Goal: Task Accomplishment & Management: Complete application form

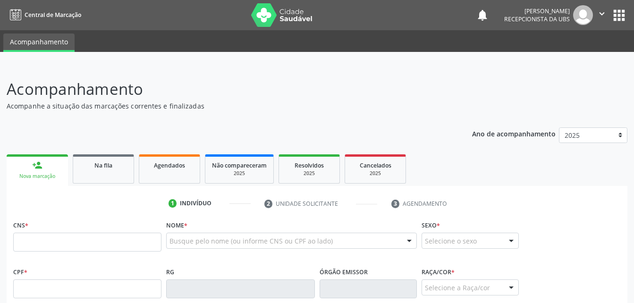
click at [172, 154] on link "Agendados" at bounding box center [169, 168] width 61 height 29
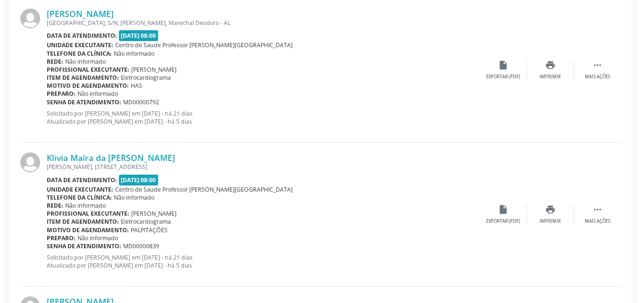
scroll to position [227, 0]
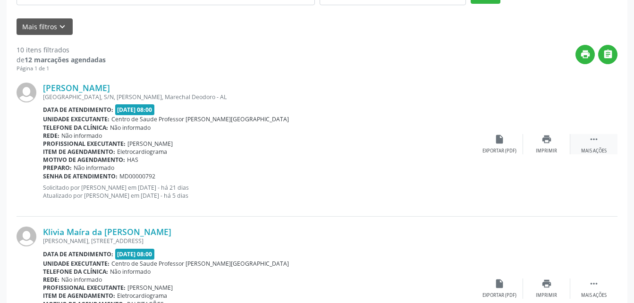
click at [596, 141] on icon "" at bounding box center [594, 139] width 10 height 10
click at [499, 142] on icon "cancel" at bounding box center [499, 139] width 10 height 10
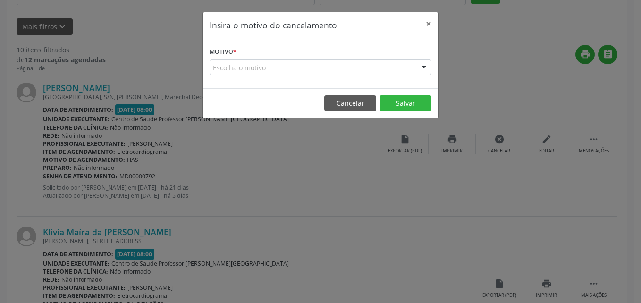
click at [336, 70] on div "Escolha o motivo" at bounding box center [321, 68] width 222 height 16
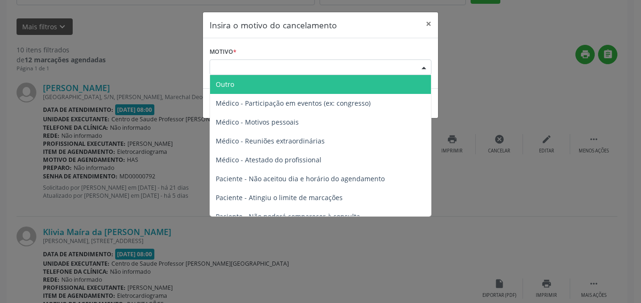
click at [336, 70] on div "Escolha o motivo" at bounding box center [321, 68] width 222 height 16
click at [357, 63] on div "Escolha o motivo" at bounding box center [321, 68] width 222 height 16
click at [344, 86] on span "Outro" at bounding box center [320, 84] width 221 height 19
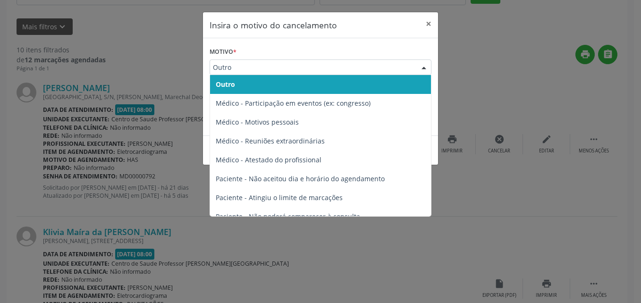
click at [309, 63] on span "Outro" at bounding box center [312, 67] width 199 height 9
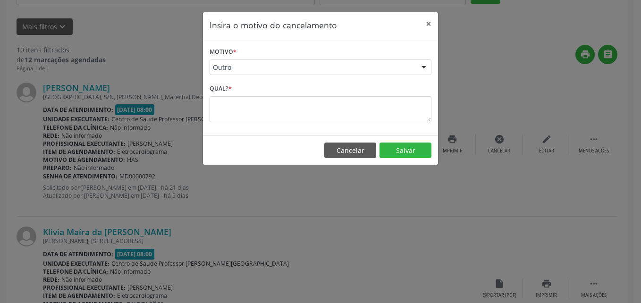
click at [434, 86] on div "Motivo * Outro Outro Médico - Participação em eventos (ex: congresso) Médico - …" at bounding box center [320, 86] width 235 height 97
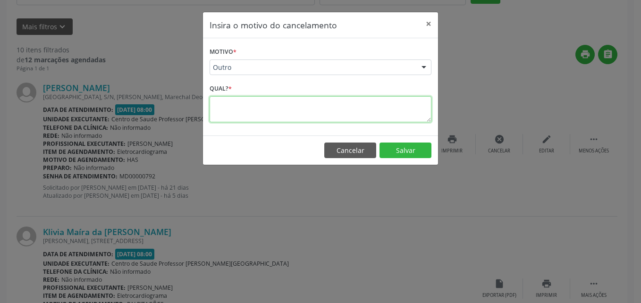
click at [343, 112] on textarea at bounding box center [321, 109] width 222 height 26
type textarea "J"
click at [247, 104] on textarea "PACIENTE CIETE E JA FOI MARCADA" at bounding box center [321, 109] width 222 height 26
click at [329, 108] on textarea "PACIENTE FOI PARA CONSULTA CIETE E JA FOI MARCADA" at bounding box center [321, 109] width 222 height 26
click at [329, 108] on textarea "PACIENTE FOI PARA CONSULTA E JA FOI MARCADA" at bounding box center [321, 109] width 222 height 26
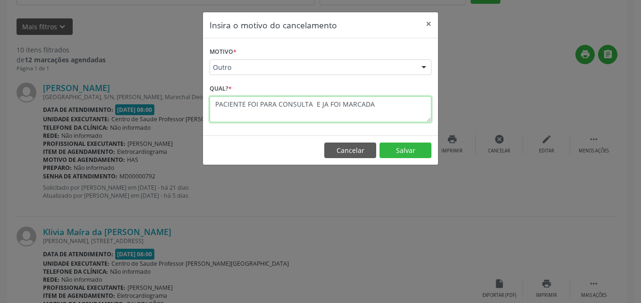
click at [338, 106] on textarea "PACIENTE FOI PARA CONSULTA E JA FOI MARCADA" at bounding box center [321, 109] width 222 height 26
click at [348, 103] on textarea "PACIENTE FOI PARA CONSULTA MARCADA" at bounding box center [321, 109] width 222 height 26
type textarea "PACIENTE FOI PARA CONSULTA MARCADA"
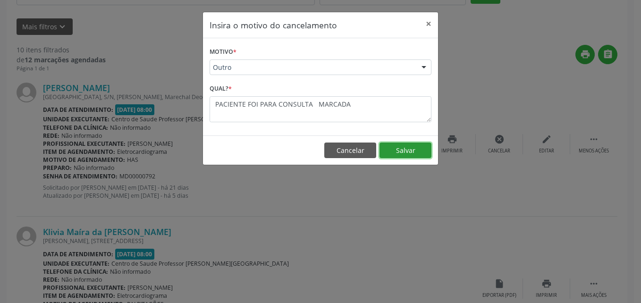
click at [421, 151] on button "Salvar" at bounding box center [406, 151] width 52 height 16
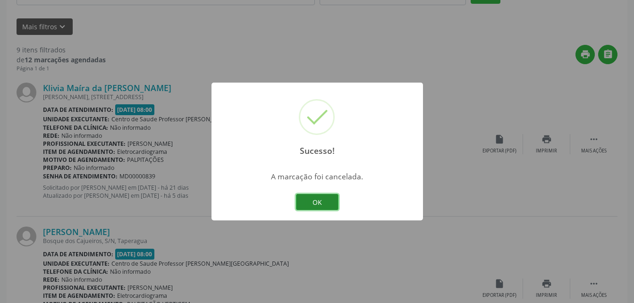
click at [324, 199] on button "OK" at bounding box center [317, 202] width 43 height 16
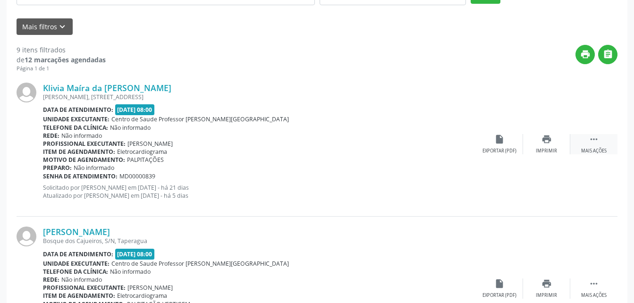
click at [593, 142] on icon "" at bounding box center [594, 139] width 10 height 10
click at [501, 140] on icon "cancel" at bounding box center [499, 139] width 10 height 10
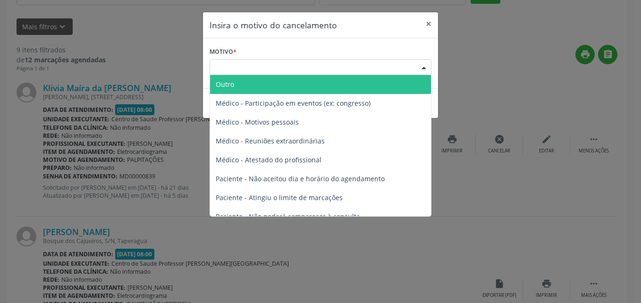
click at [347, 71] on div "Escolha o motivo" at bounding box center [321, 68] width 222 height 16
click at [341, 88] on span "Outro" at bounding box center [320, 84] width 221 height 19
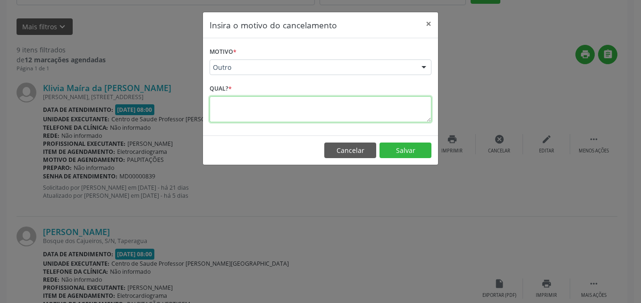
click at [335, 101] on textarea at bounding box center [321, 109] width 222 height 26
type textarea "PACIENTE FOI PARA ESSA CONSULTA MARCADA"
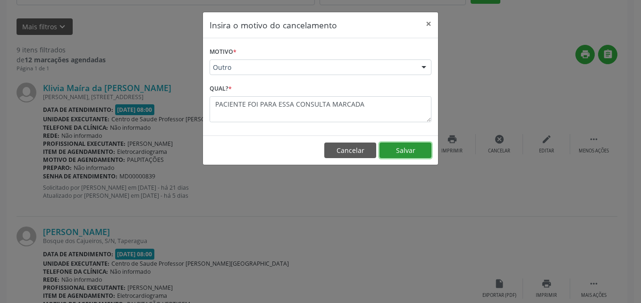
click at [417, 146] on button "Salvar" at bounding box center [406, 151] width 52 height 16
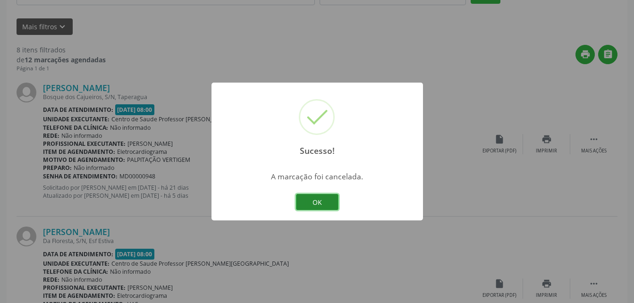
click at [330, 200] on button "OK" at bounding box center [317, 202] width 43 height 16
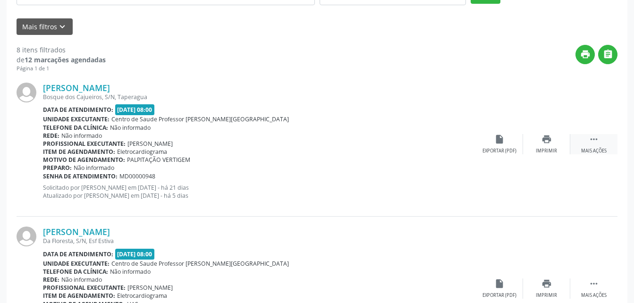
click at [593, 141] on icon "" at bounding box center [594, 139] width 10 height 10
click at [506, 145] on div "cancel Cancelar" at bounding box center [499, 144] width 47 height 20
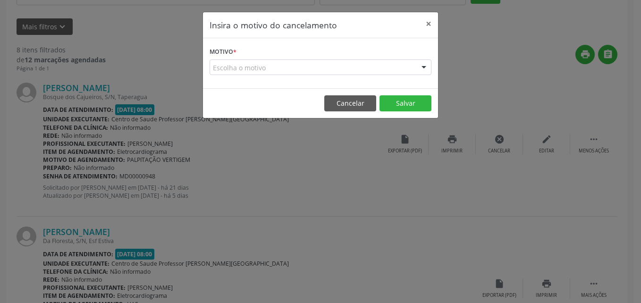
click at [379, 71] on div "Escolha o motivo" at bounding box center [321, 68] width 222 height 16
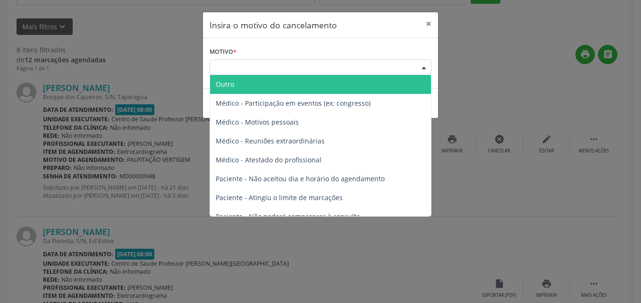
click at [335, 85] on span "Outro" at bounding box center [320, 84] width 221 height 19
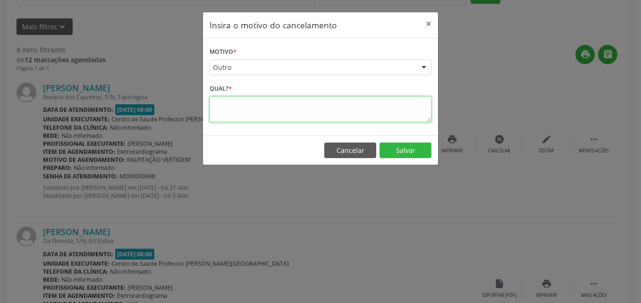
click at [314, 120] on textarea at bounding box center [321, 109] width 222 height 26
type textarea "PACIENTE FOI PARA ESSA CONSULTA MARCADA"
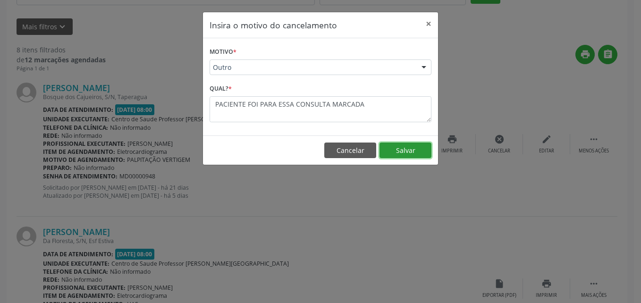
click at [399, 151] on button "Salvar" at bounding box center [406, 151] width 52 height 16
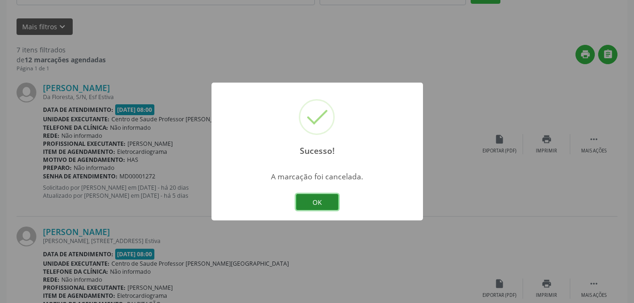
click at [332, 199] on button "OK" at bounding box center [317, 202] width 43 height 16
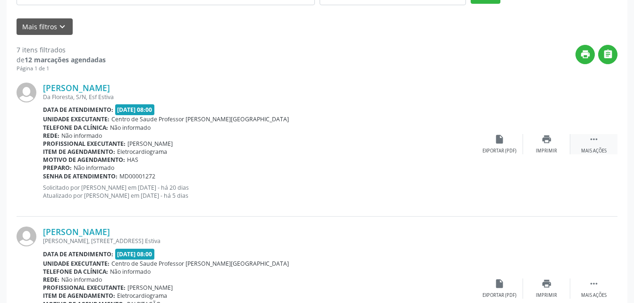
click at [605, 141] on div " Mais ações" at bounding box center [594, 144] width 47 height 20
click at [506, 144] on div "cancel Cancelar" at bounding box center [499, 144] width 47 height 20
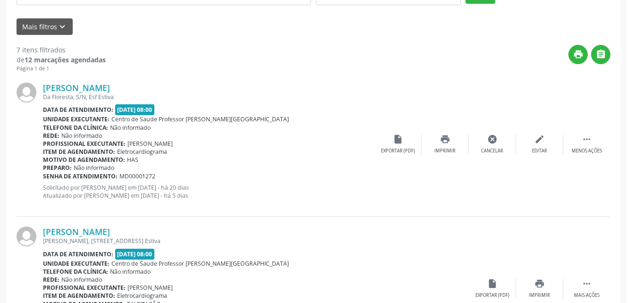
click at [494, 139] on div "Insira o motivo do cancelamento × Motivo * Escolha o motivo Outro Médico - Part…" at bounding box center [317, 151] width 634 height 303
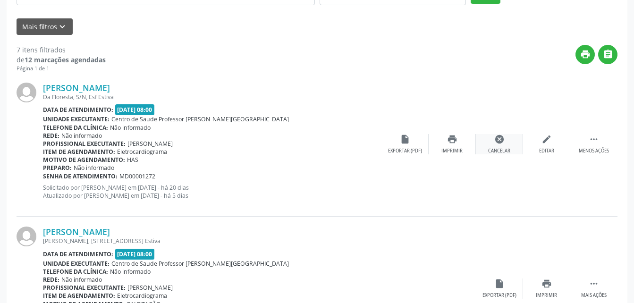
click at [494, 139] on icon "cancel" at bounding box center [499, 139] width 10 height 10
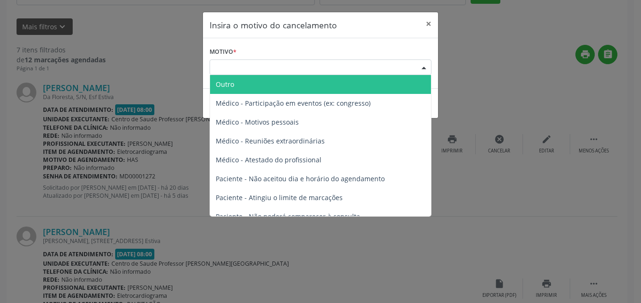
click at [384, 69] on div "Escolha o motivo" at bounding box center [321, 68] width 222 height 16
click at [348, 84] on span "Outro" at bounding box center [320, 84] width 221 height 19
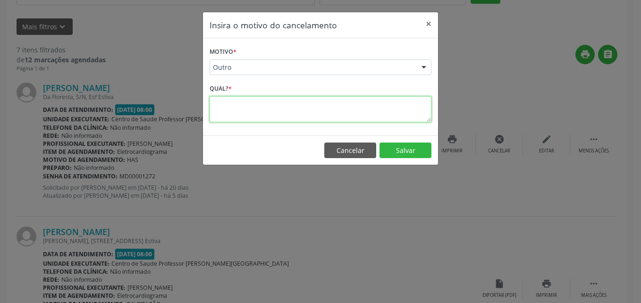
click at [324, 107] on textarea at bounding box center [321, 109] width 222 height 26
type textarea "PACIENTE FOI PARA ESSA CONSULTA MARCADA"
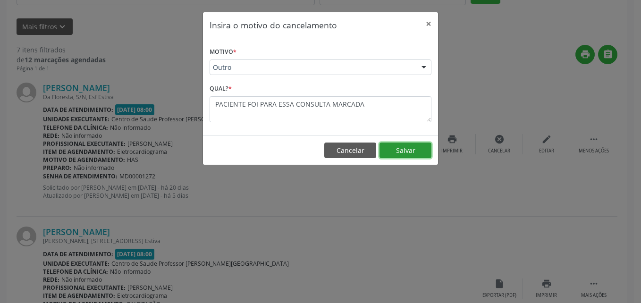
click at [405, 148] on button "Salvar" at bounding box center [406, 151] width 52 height 16
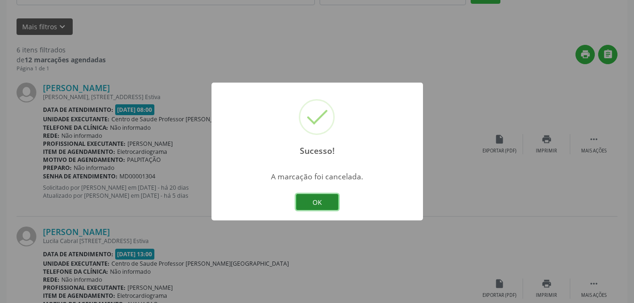
click at [327, 195] on button "OK" at bounding box center [317, 202] width 43 height 16
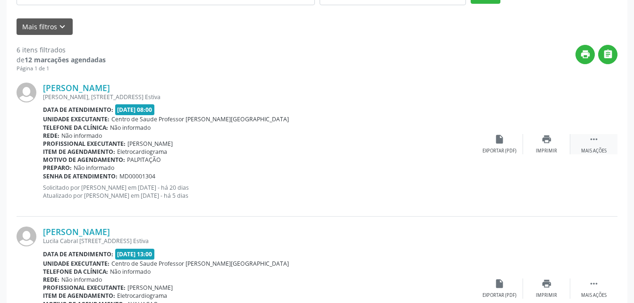
click at [601, 144] on div " Mais ações" at bounding box center [594, 144] width 47 height 20
click at [502, 144] on icon "cancel" at bounding box center [499, 139] width 10 height 10
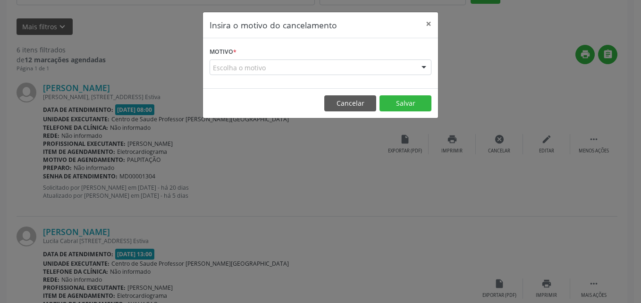
click at [359, 68] on div "Escolha o motivo" at bounding box center [321, 68] width 222 height 16
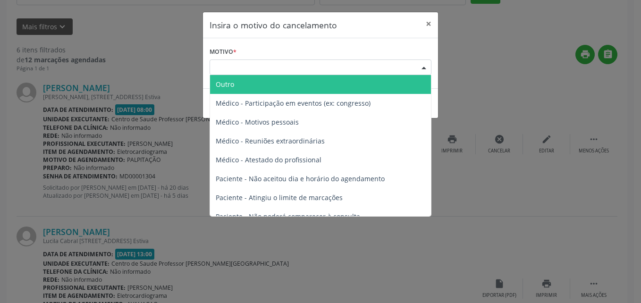
click at [351, 84] on span "Outro" at bounding box center [320, 84] width 221 height 19
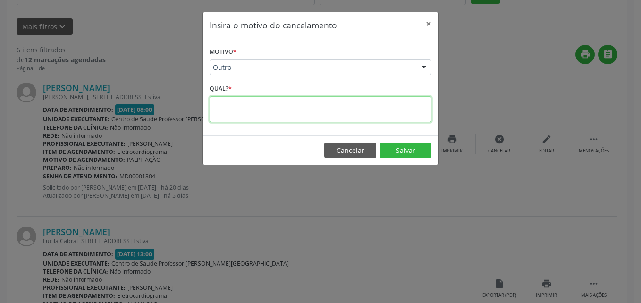
click at [329, 114] on textarea at bounding box center [321, 109] width 222 height 26
click at [323, 108] on textarea "PACIENTE FOI PARA ESSA CONSUKTA MARCADA" at bounding box center [321, 109] width 222 height 26
type textarea "PACIENTE FOI PARA ESSA CONSULTA MARCADA"
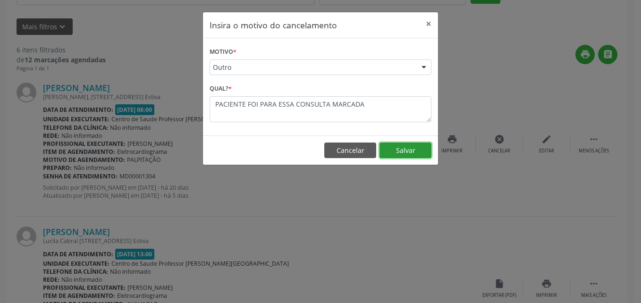
click at [398, 147] on button "Salvar" at bounding box center [406, 151] width 52 height 16
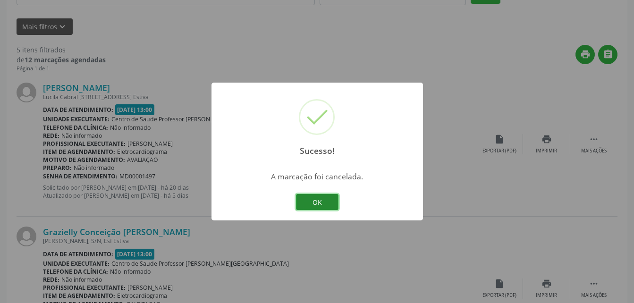
click at [327, 195] on button "OK" at bounding box center [317, 202] width 43 height 16
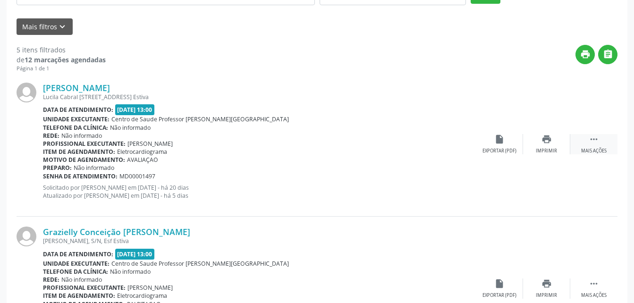
click at [590, 144] on icon "" at bounding box center [594, 139] width 10 height 10
click at [504, 138] on icon "cancel" at bounding box center [499, 139] width 10 height 10
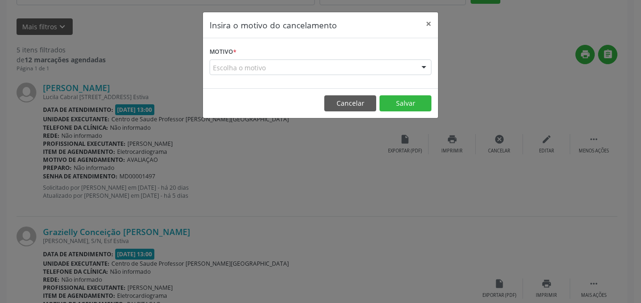
click at [350, 72] on div "Escolha o motivo" at bounding box center [321, 68] width 222 height 16
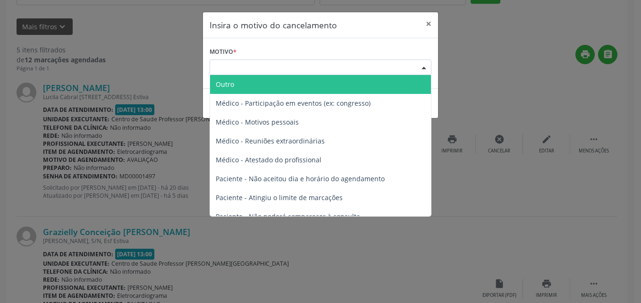
click at [352, 88] on span "Outro" at bounding box center [320, 84] width 221 height 19
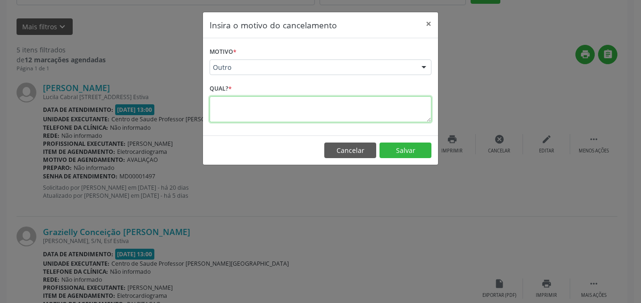
click at [363, 103] on textarea at bounding box center [321, 109] width 222 height 26
type textarea "PACIENTE FOI PARA ESSA CONSULTA MARCADA"
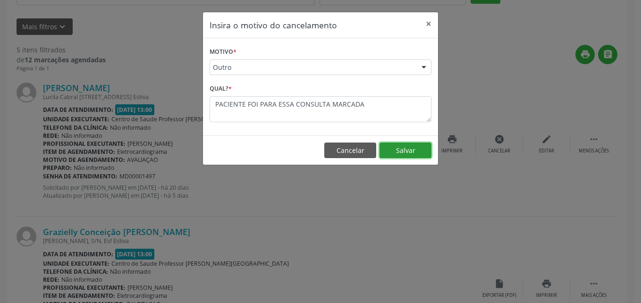
click at [409, 145] on button "Salvar" at bounding box center [406, 151] width 52 height 16
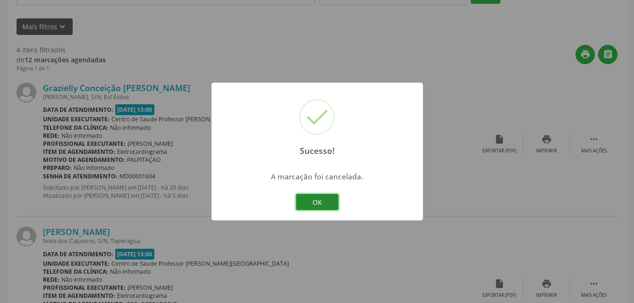
click at [333, 198] on button "OK" at bounding box center [317, 202] width 43 height 16
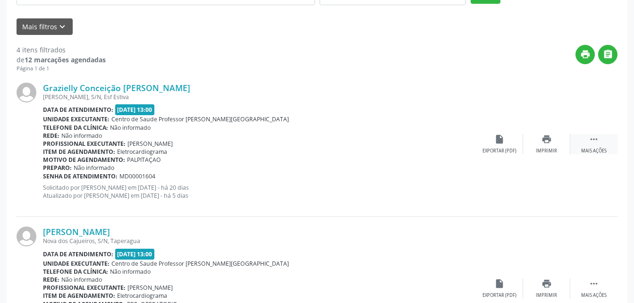
click at [596, 143] on icon "" at bounding box center [594, 139] width 10 height 10
click at [502, 141] on icon "cancel" at bounding box center [499, 139] width 10 height 10
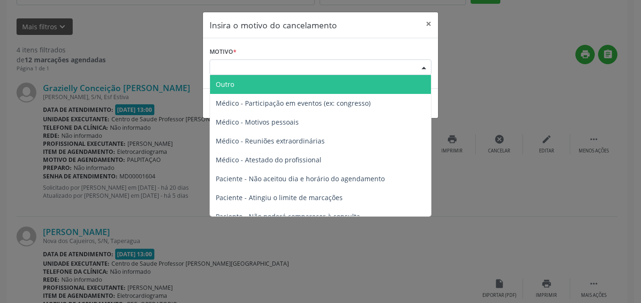
click at [379, 74] on div "Escolha o motivo" at bounding box center [321, 68] width 222 height 16
click at [378, 87] on span "Outro" at bounding box center [320, 84] width 221 height 19
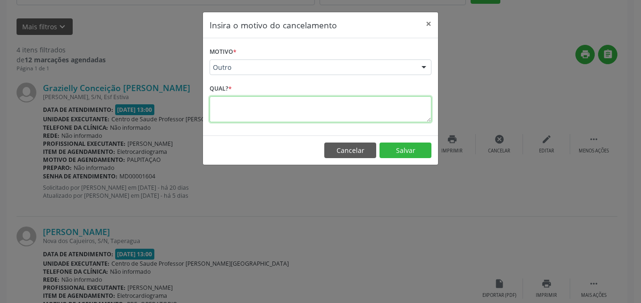
click at [372, 101] on textarea at bounding box center [321, 109] width 222 height 26
type textarea "PACIENTE FOI PARA ESSA CONSULTA MARCADA"
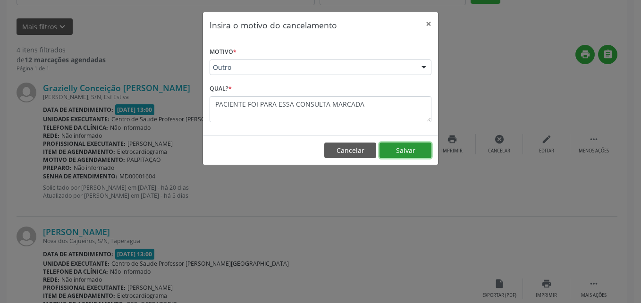
click at [391, 150] on button "Salvar" at bounding box center [406, 151] width 52 height 16
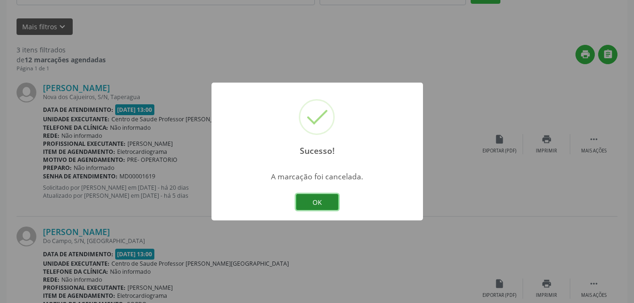
click at [326, 201] on button "OK" at bounding box center [317, 202] width 43 height 16
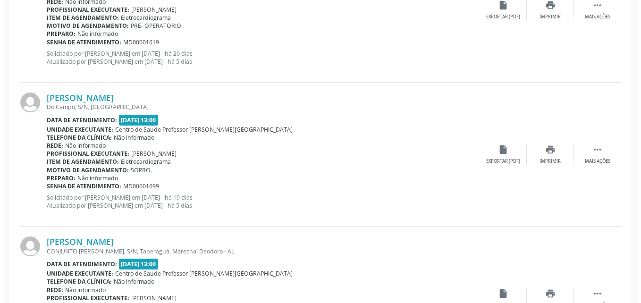
scroll to position [256, 0]
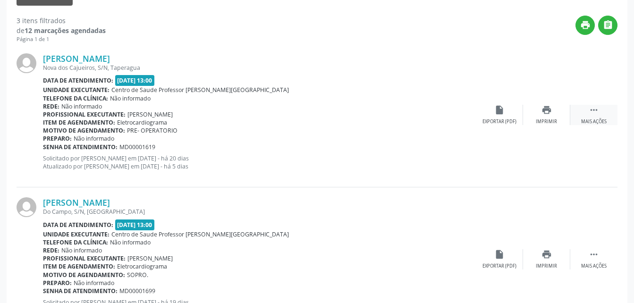
click at [601, 111] on div " Mais ações" at bounding box center [594, 115] width 47 height 20
click at [496, 114] on icon "cancel" at bounding box center [499, 110] width 10 height 10
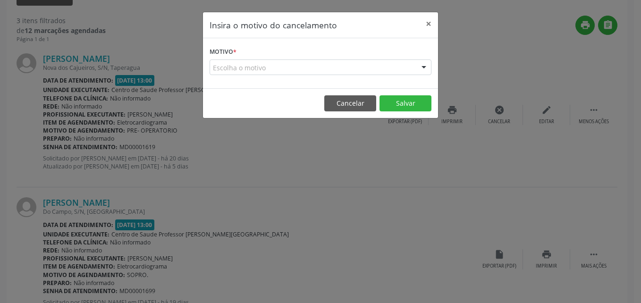
click at [288, 66] on div "Escolha o motivo" at bounding box center [321, 68] width 222 height 16
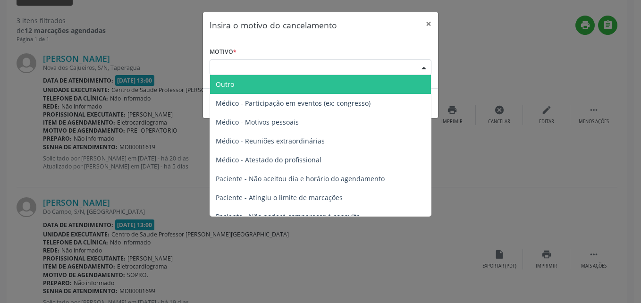
click at [294, 81] on span "Outro" at bounding box center [320, 84] width 221 height 19
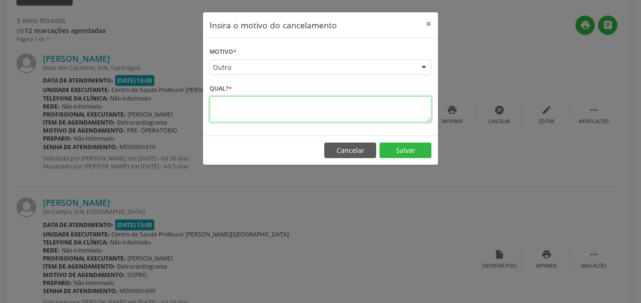
click at [293, 104] on textarea at bounding box center [321, 109] width 222 height 26
type textarea "PACIENTE FOI PARA ESSA CONSULTA MARCADA"
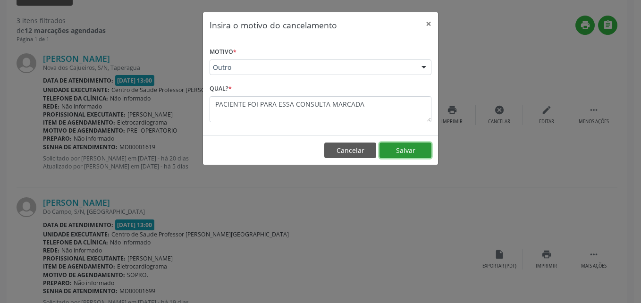
click at [393, 145] on button "Salvar" at bounding box center [406, 151] width 52 height 16
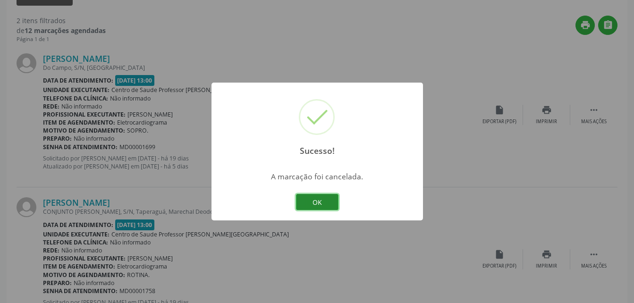
click at [312, 206] on button "OK" at bounding box center [317, 202] width 43 height 16
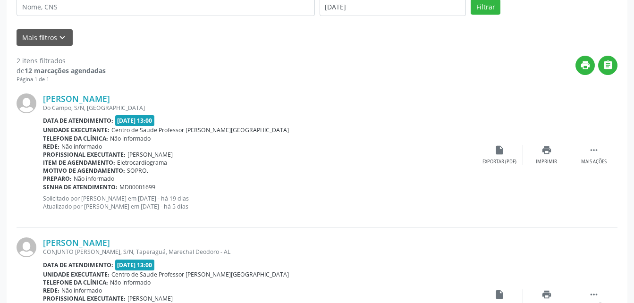
scroll to position [64, 0]
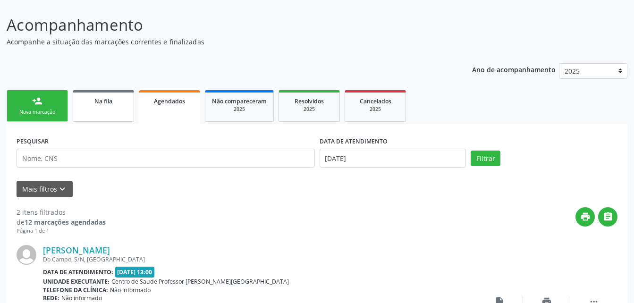
click at [82, 106] on link "Na fila" at bounding box center [103, 106] width 61 height 32
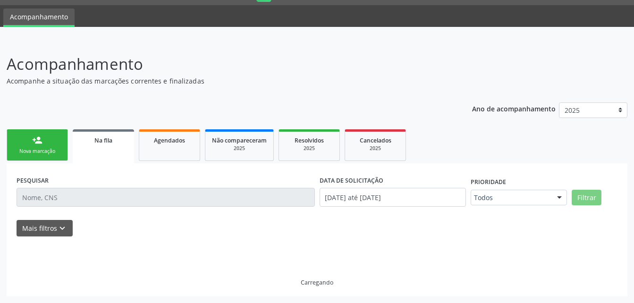
scroll to position [25, 0]
click at [169, 153] on link "Agendados" at bounding box center [169, 145] width 61 height 32
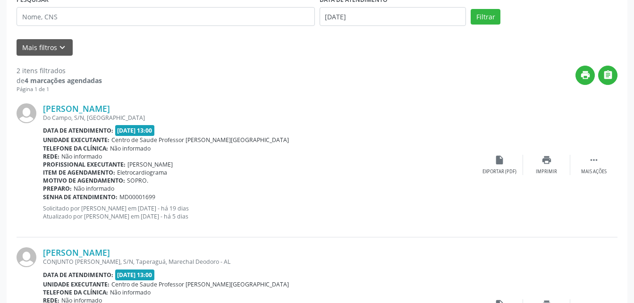
scroll to position [111, 0]
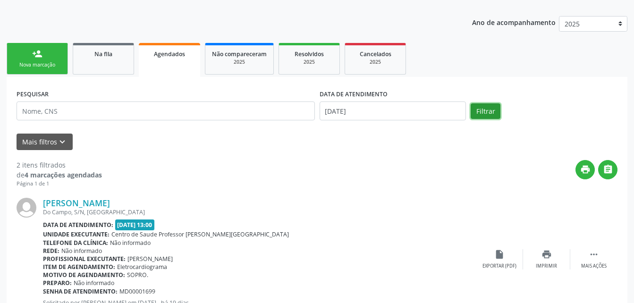
click at [477, 111] on button "Filtrar" at bounding box center [486, 111] width 30 height 16
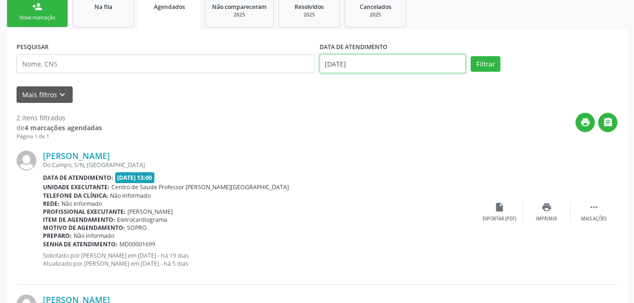
click at [412, 64] on input "[DATE]" at bounding box center [393, 63] width 147 height 19
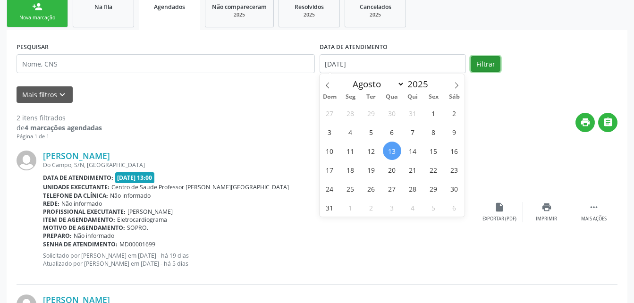
click at [492, 65] on button "Filtrar" at bounding box center [486, 64] width 30 height 16
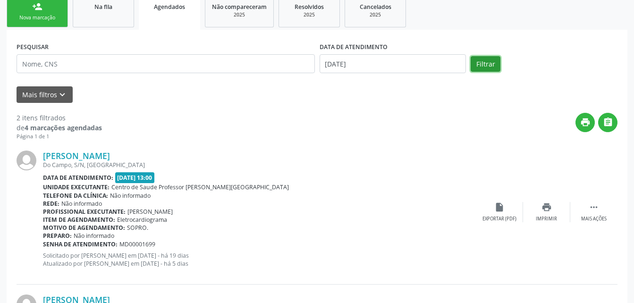
click at [484, 68] on button "Filtrar" at bounding box center [486, 64] width 30 height 16
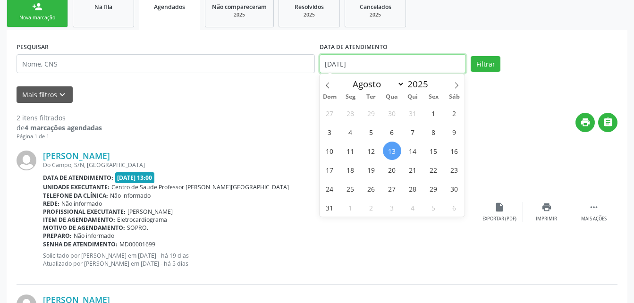
click at [426, 67] on input "[DATE]" at bounding box center [393, 63] width 147 height 19
click at [394, 137] on div "27 28 29 30 31 1 2 3 4 5 6 7 8 9 10 11 12 13 14 15 16 17 18 19 20 21 22 23 24 2…" at bounding box center [392, 159] width 145 height 113
click at [435, 114] on span "1" at bounding box center [434, 113] width 18 height 18
type input "[DATE]"
drag, startPoint x: 435, startPoint y: 114, endPoint x: 372, endPoint y: 146, distance: 70.3
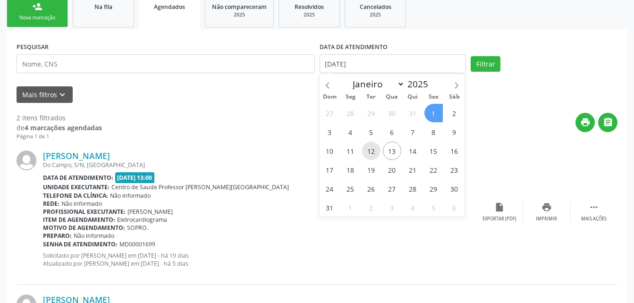
click at [372, 146] on div "27 28 29 30 31 1 2 3 4 5 6 7 8 9 10 11 12 13 14 15 16 17 18 19 20 21 22 23 24 2…" at bounding box center [392, 159] width 145 height 113
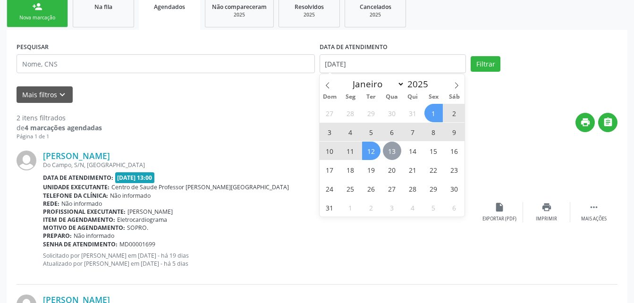
click at [388, 150] on span "13" at bounding box center [392, 151] width 18 height 18
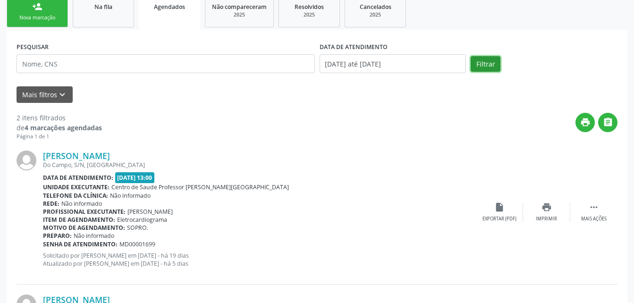
click at [484, 69] on button "Filtrar" at bounding box center [486, 64] width 30 height 16
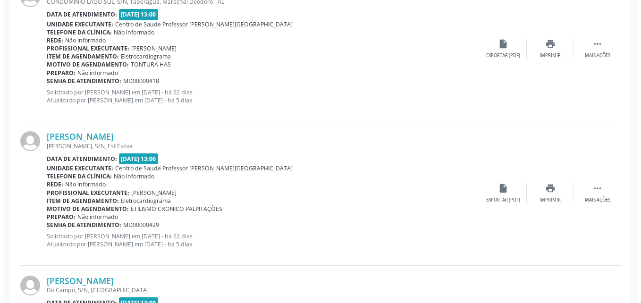
scroll to position [297, 0]
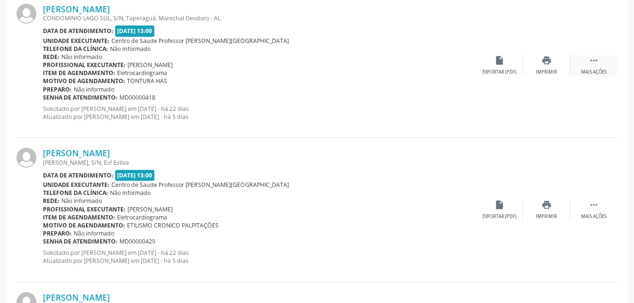
click at [584, 64] on div " Mais ações" at bounding box center [594, 65] width 47 height 20
click at [505, 64] on div "cancel Cancelar" at bounding box center [499, 65] width 47 height 20
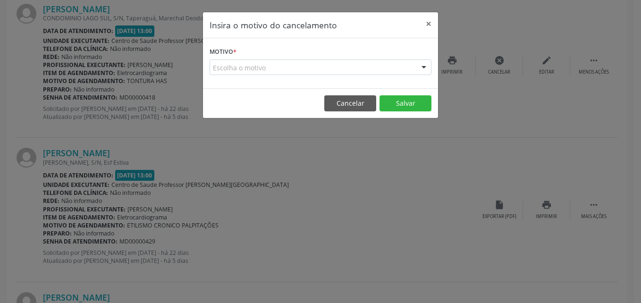
click at [351, 63] on div "Escolha o motivo" at bounding box center [321, 68] width 222 height 16
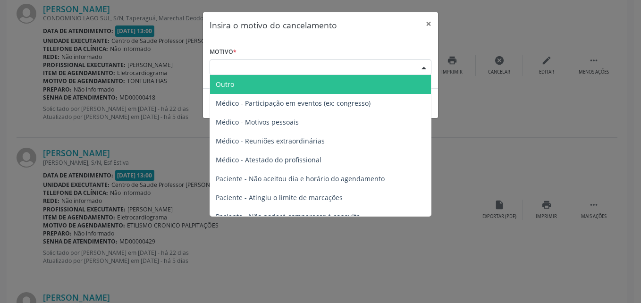
click at [352, 88] on span "Outro" at bounding box center [320, 84] width 221 height 19
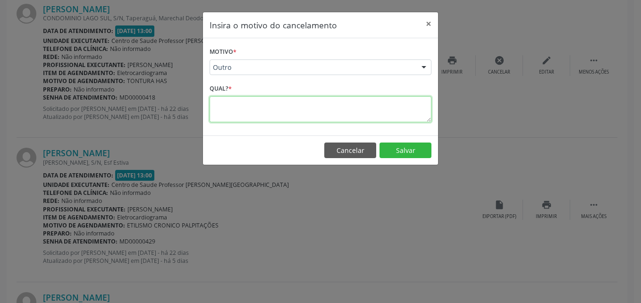
click at [332, 114] on textarea at bounding box center [321, 109] width 222 height 26
type textarea "PACIENTE NAO PODE IR PARA ESSE EXME"
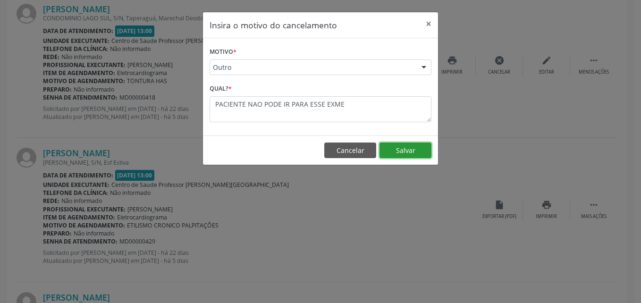
click at [413, 151] on button "Salvar" at bounding box center [406, 151] width 52 height 16
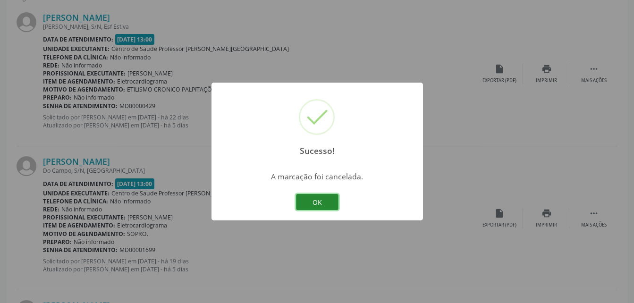
click at [328, 207] on button "OK" at bounding box center [317, 202] width 43 height 16
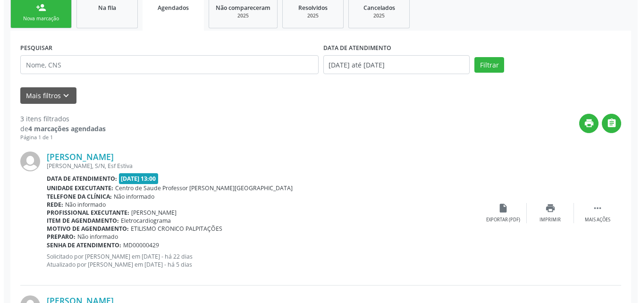
scroll to position [203, 0]
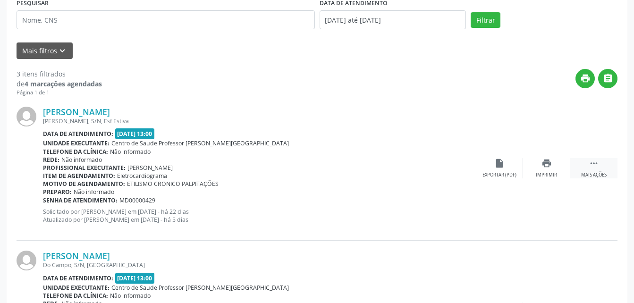
click at [600, 164] on div " Mais ações" at bounding box center [594, 168] width 47 height 20
click at [501, 171] on div "cancel Cancelar" at bounding box center [499, 168] width 47 height 20
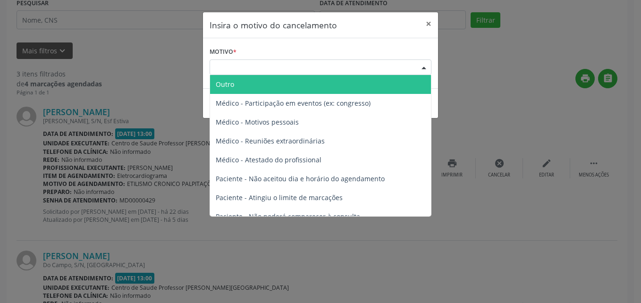
click at [356, 65] on div "Escolha o motivo" at bounding box center [321, 68] width 222 height 16
click at [328, 86] on span "Outro" at bounding box center [320, 84] width 221 height 19
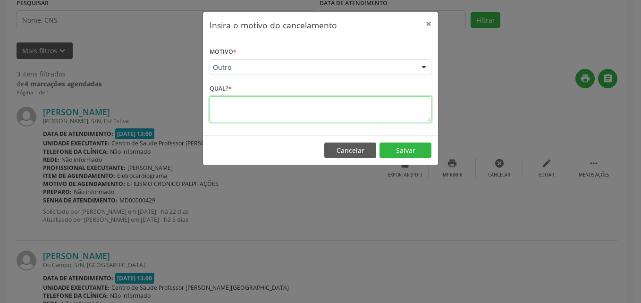
click at [328, 110] on textarea at bounding box center [321, 109] width 222 height 26
type textarea "PACIENTE CIENTE DESSE EXAME MARCADO"
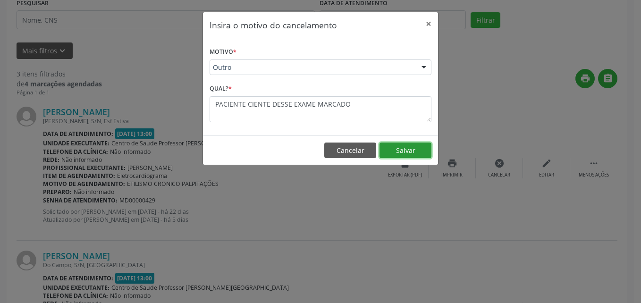
click at [401, 154] on button "Salvar" at bounding box center [406, 151] width 52 height 16
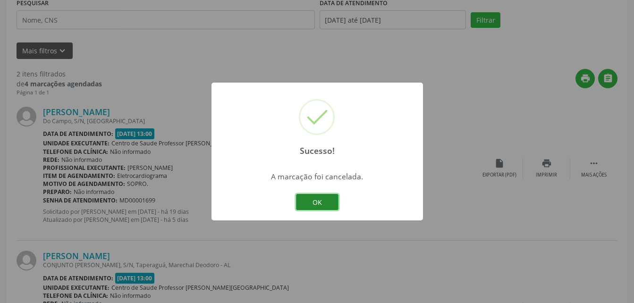
click at [324, 199] on button "OK" at bounding box center [317, 202] width 43 height 16
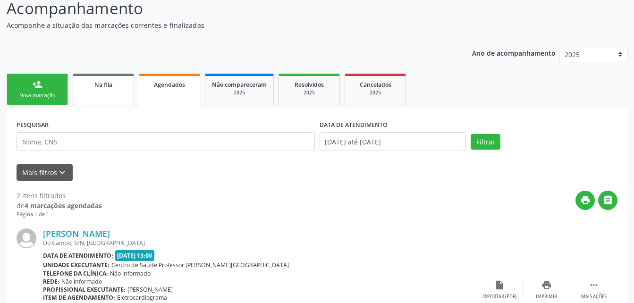
scroll to position [64, 0]
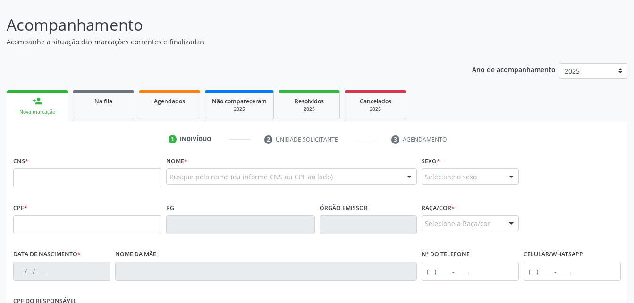
scroll to position [64, 0]
